Goal: Navigation & Orientation: Find specific page/section

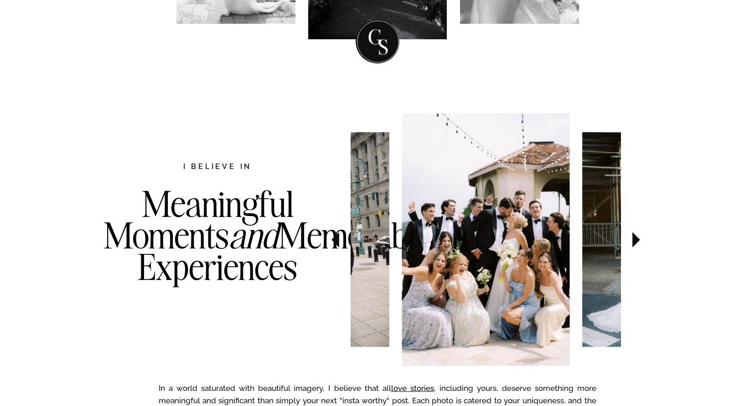
scroll to position [377, 0]
click at [635, 237] on icon at bounding box center [637, 240] width 8 height 16
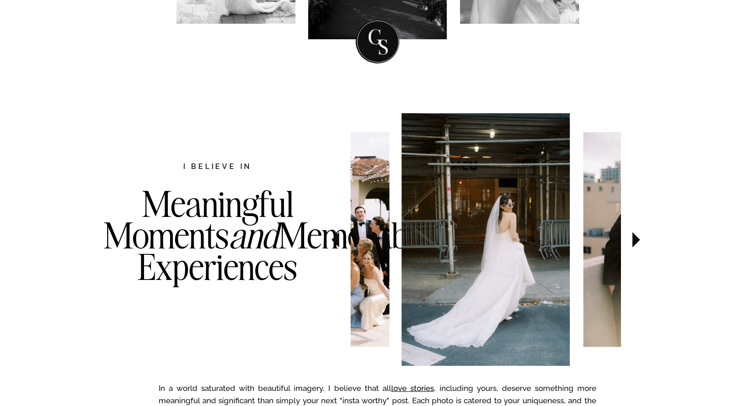
click at [635, 237] on icon at bounding box center [637, 240] width 8 height 16
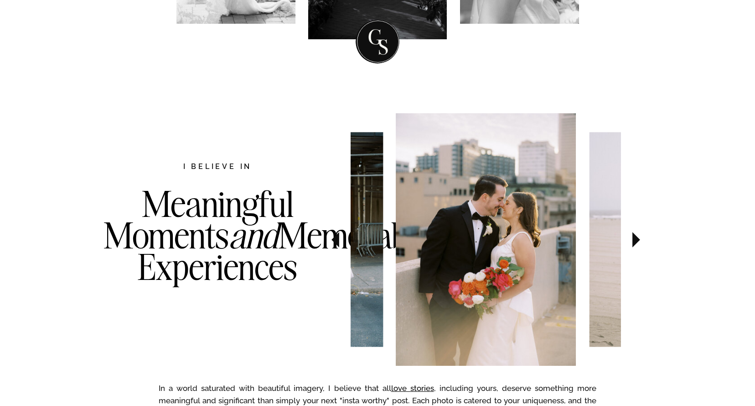
click at [635, 237] on icon at bounding box center [637, 240] width 8 height 16
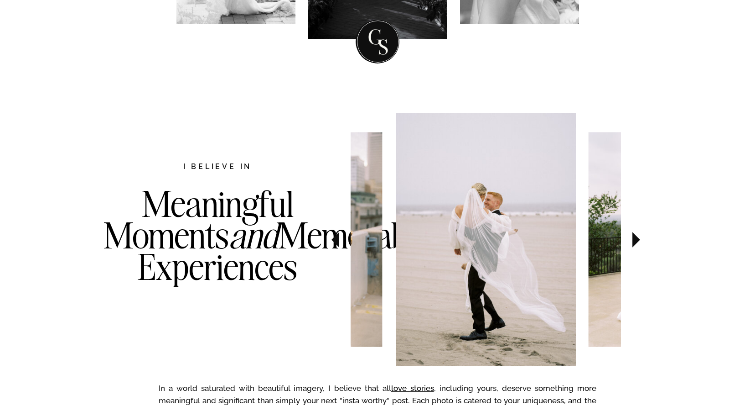
click at [635, 237] on icon at bounding box center [637, 240] width 8 height 16
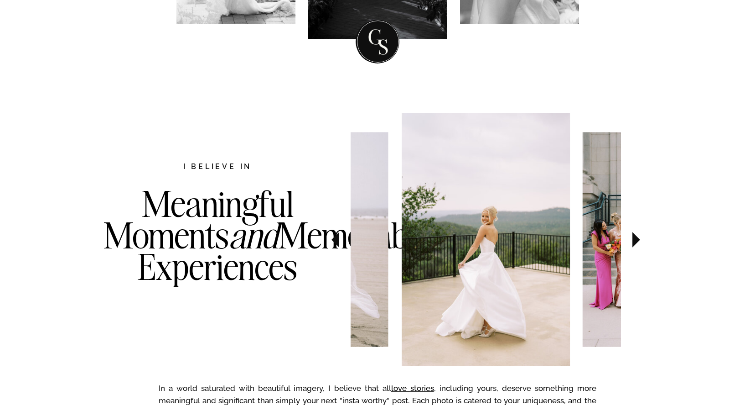
click at [635, 237] on icon at bounding box center [637, 240] width 8 height 16
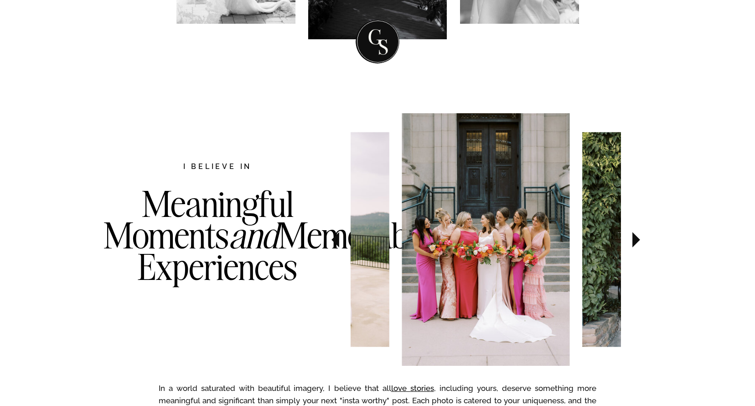
click at [635, 237] on icon at bounding box center [637, 240] width 8 height 16
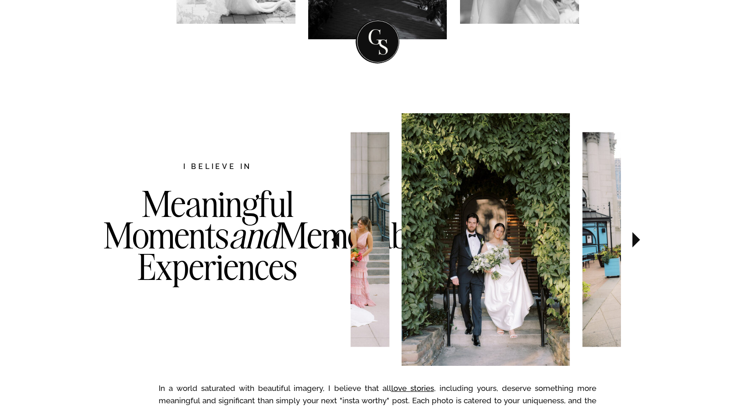
click at [635, 237] on icon at bounding box center [637, 240] width 8 height 16
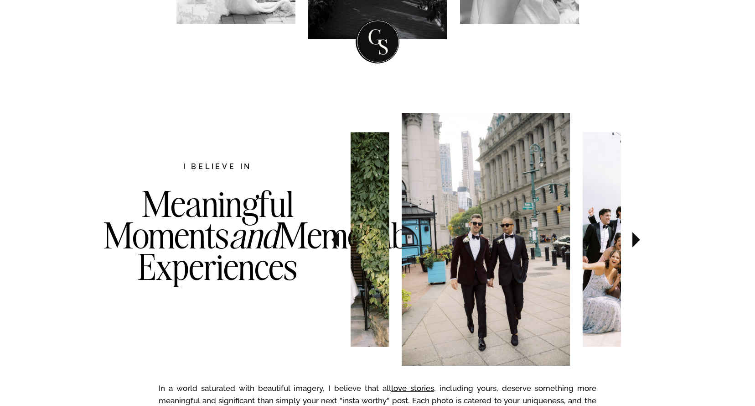
click at [635, 237] on icon at bounding box center [637, 240] width 8 height 16
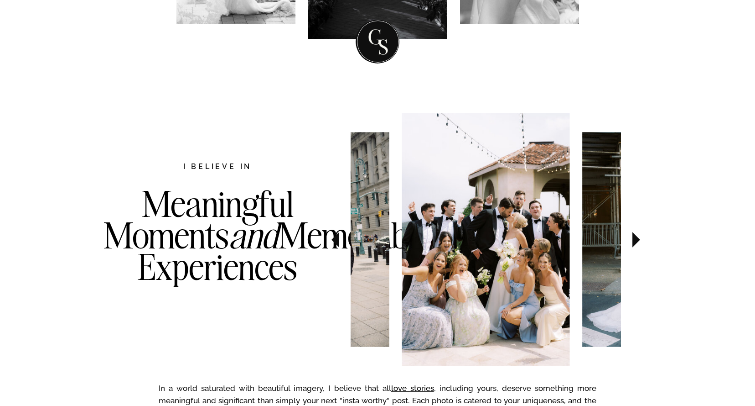
click at [635, 237] on icon at bounding box center [637, 240] width 8 height 16
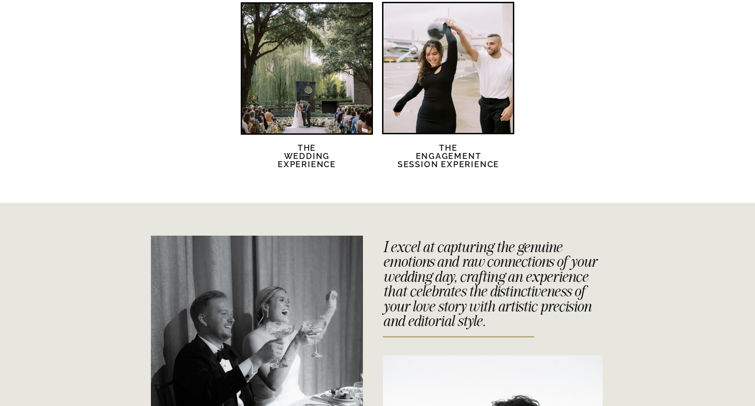
scroll to position [1845, 0]
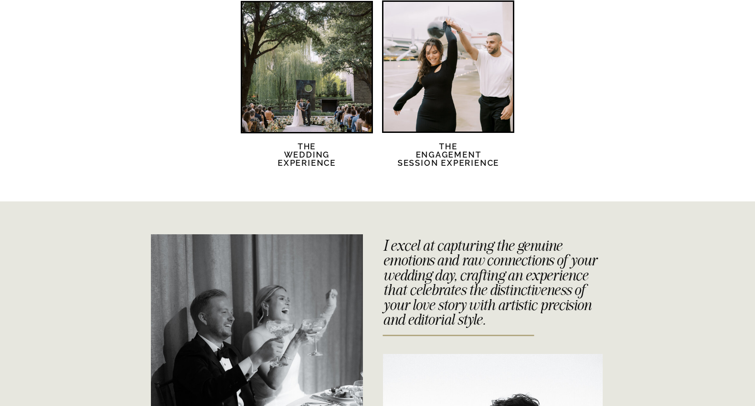
click at [444, 101] on div at bounding box center [449, 67] width 130 height 130
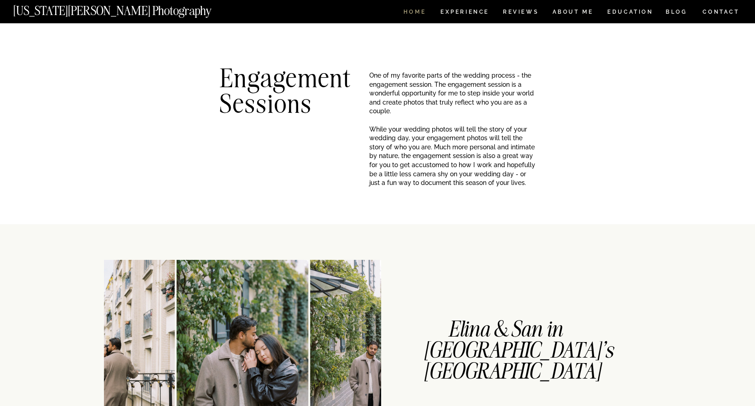
click at [416, 14] on nav "HOME" at bounding box center [415, 13] width 26 height 8
